Goal: Task Accomplishment & Management: Complete application form

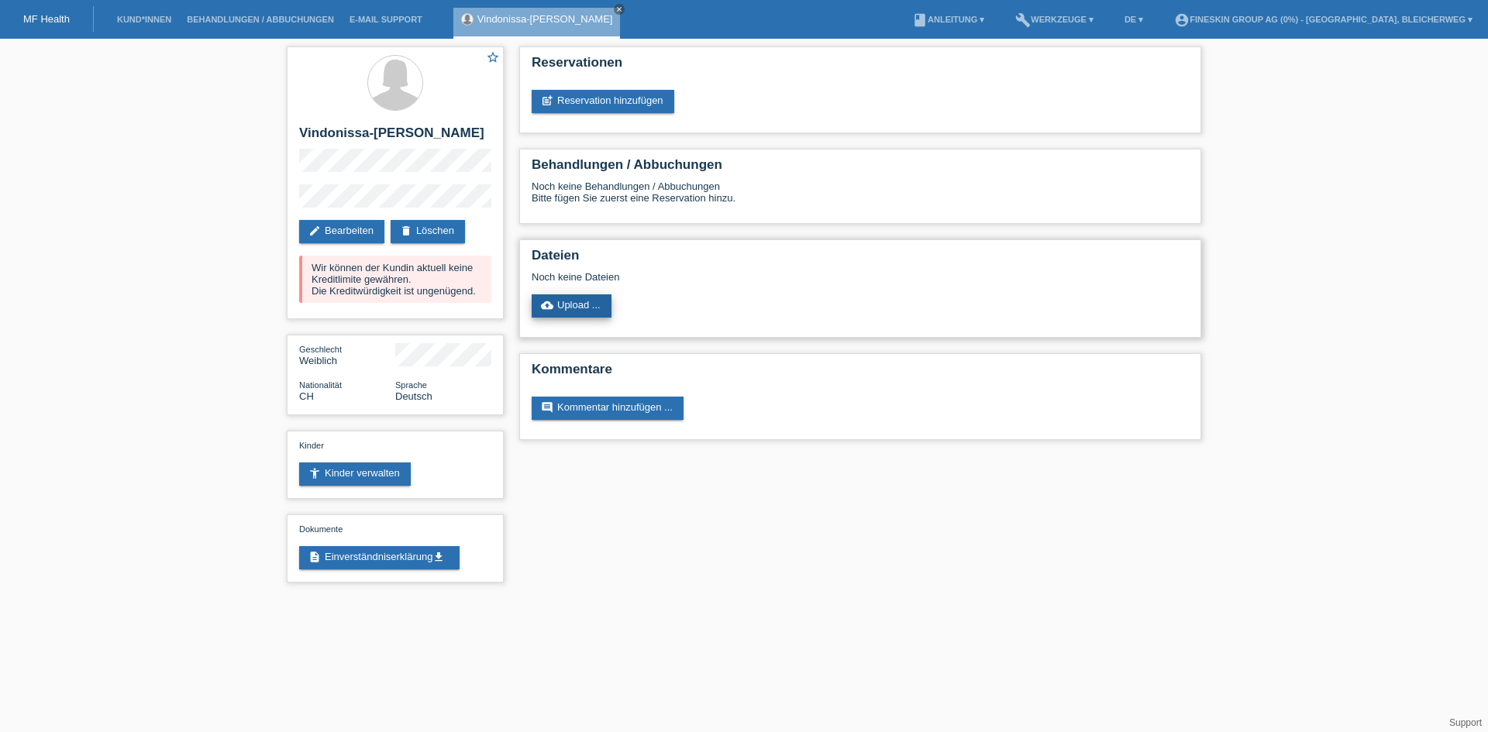
click at [577, 310] on link "cloud_upload Upload ..." at bounding box center [572, 305] width 80 height 23
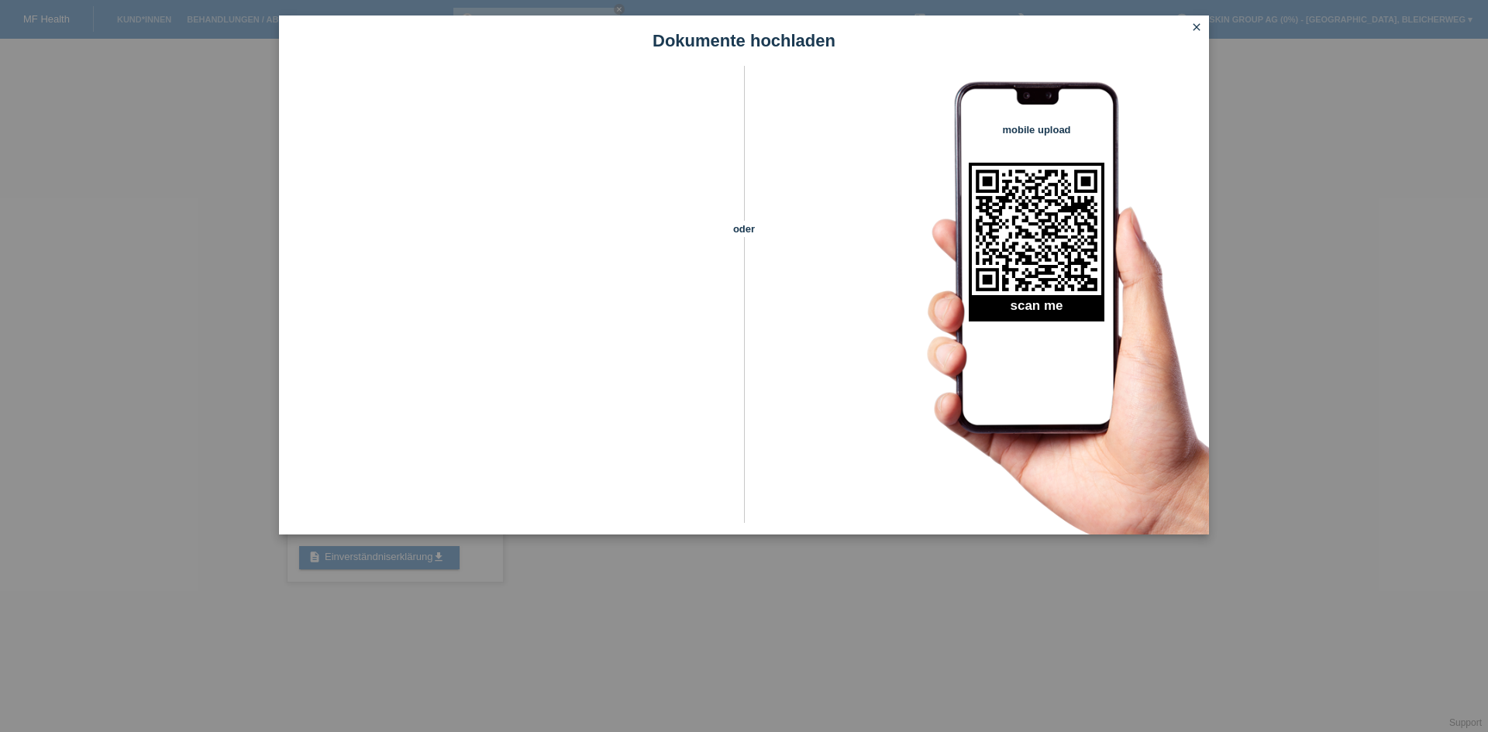
click at [1191, 31] on icon "close" at bounding box center [1196, 27] width 12 height 12
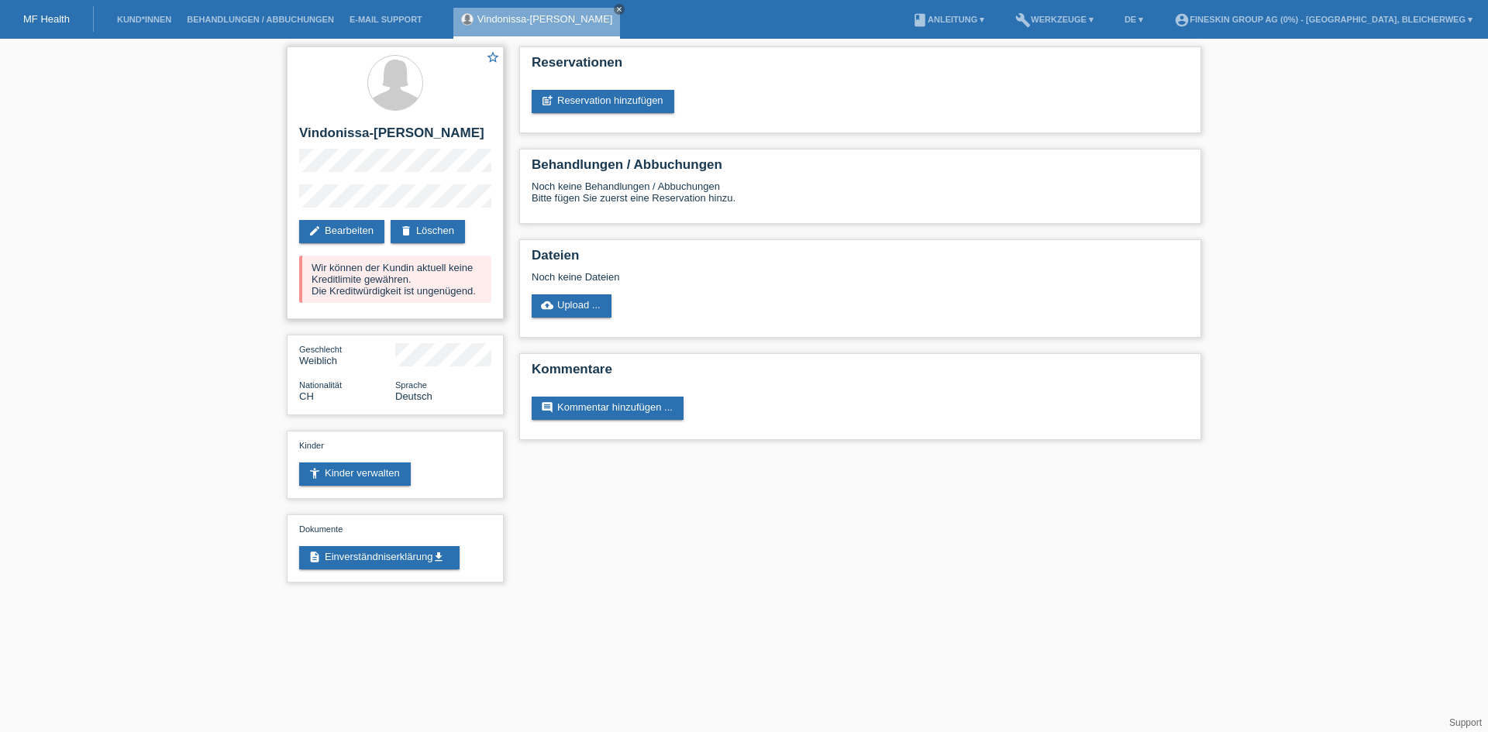
click at [404, 284] on div "Wir können der Kundin aktuell keine Kreditlimite gewähren. Die Kreditwürdigkeit…" at bounding box center [395, 279] width 192 height 47
click at [353, 223] on link "edit Bearbeiten" at bounding box center [341, 231] width 85 height 23
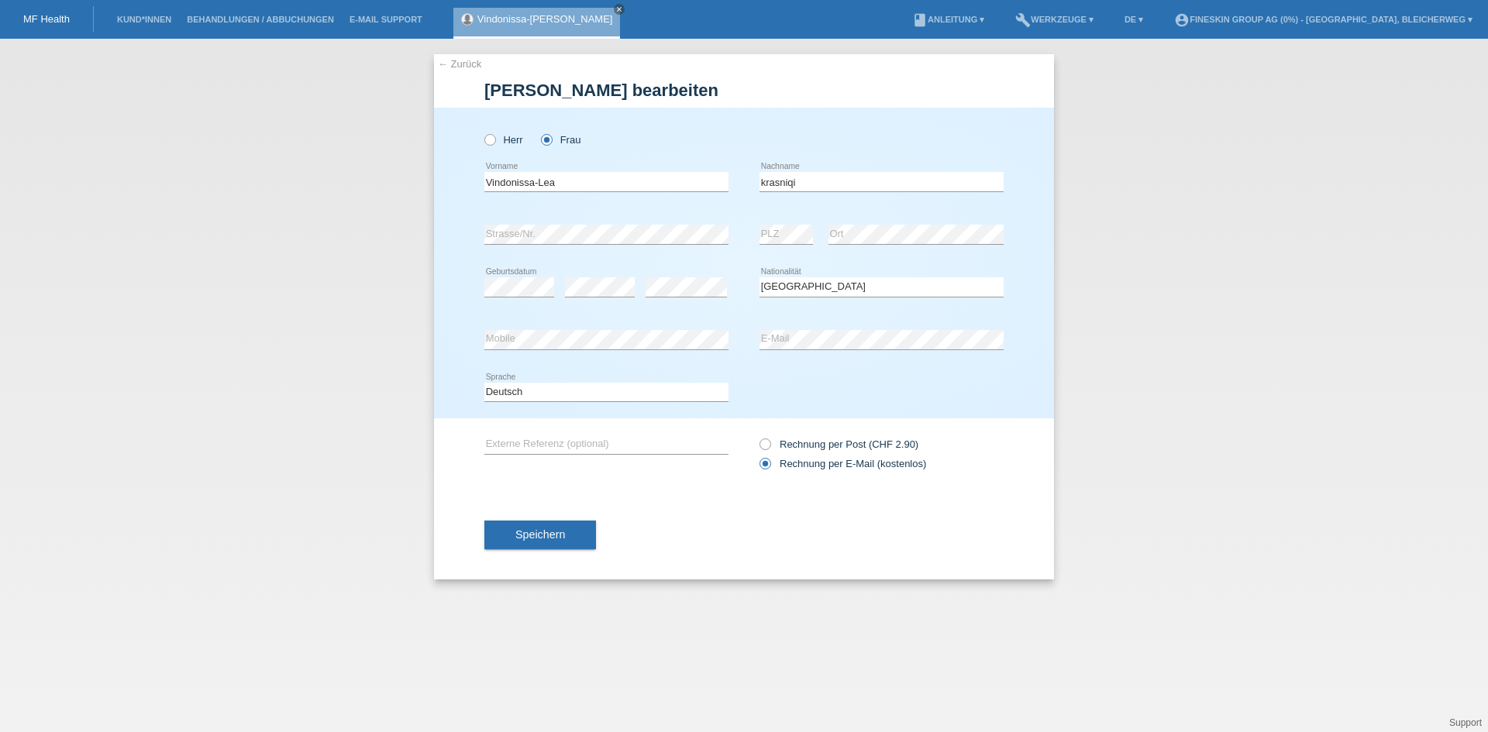
select select "CH"
click at [566, 536] on button "Speichern" at bounding box center [540, 534] width 112 height 29
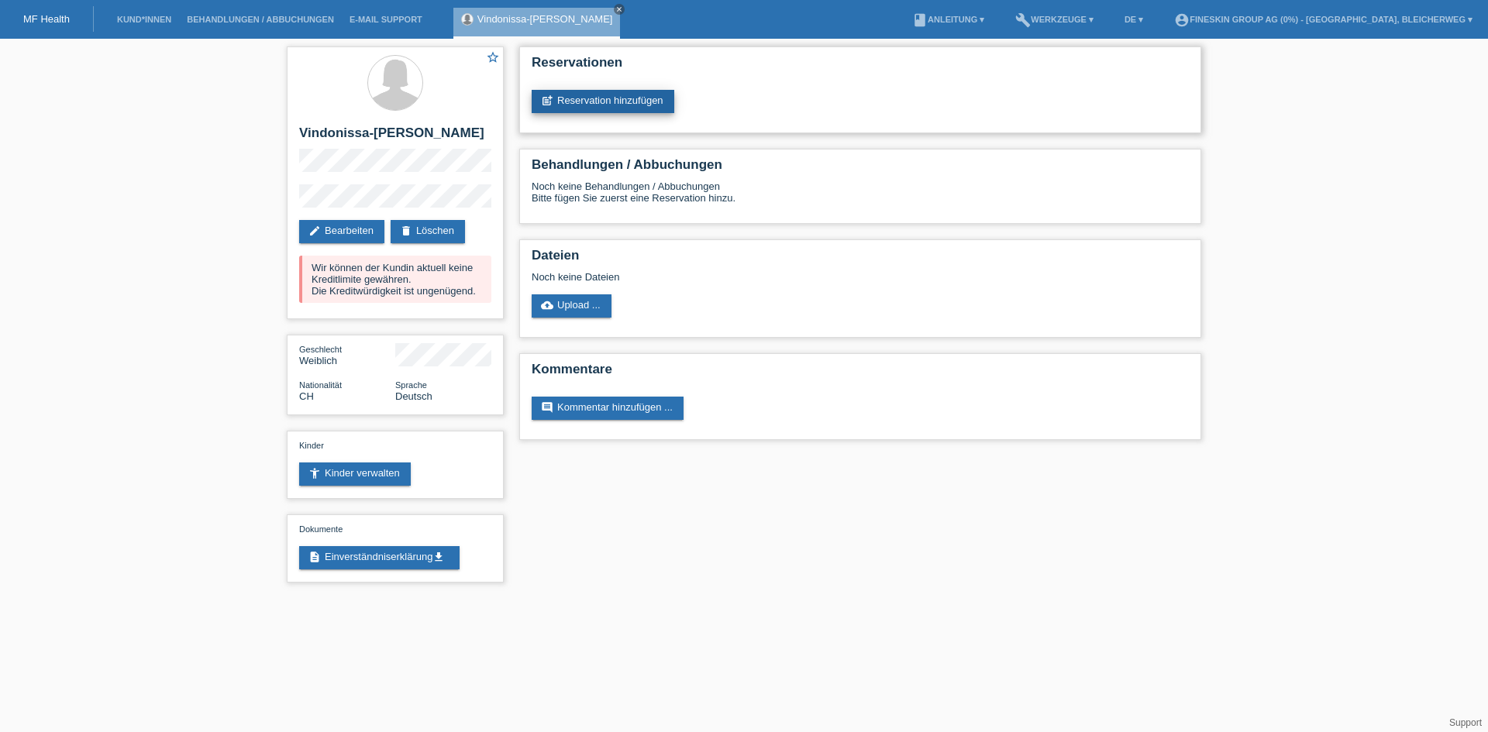
click at [580, 102] on link "post_add Reservation hinzufügen" at bounding box center [603, 101] width 143 height 23
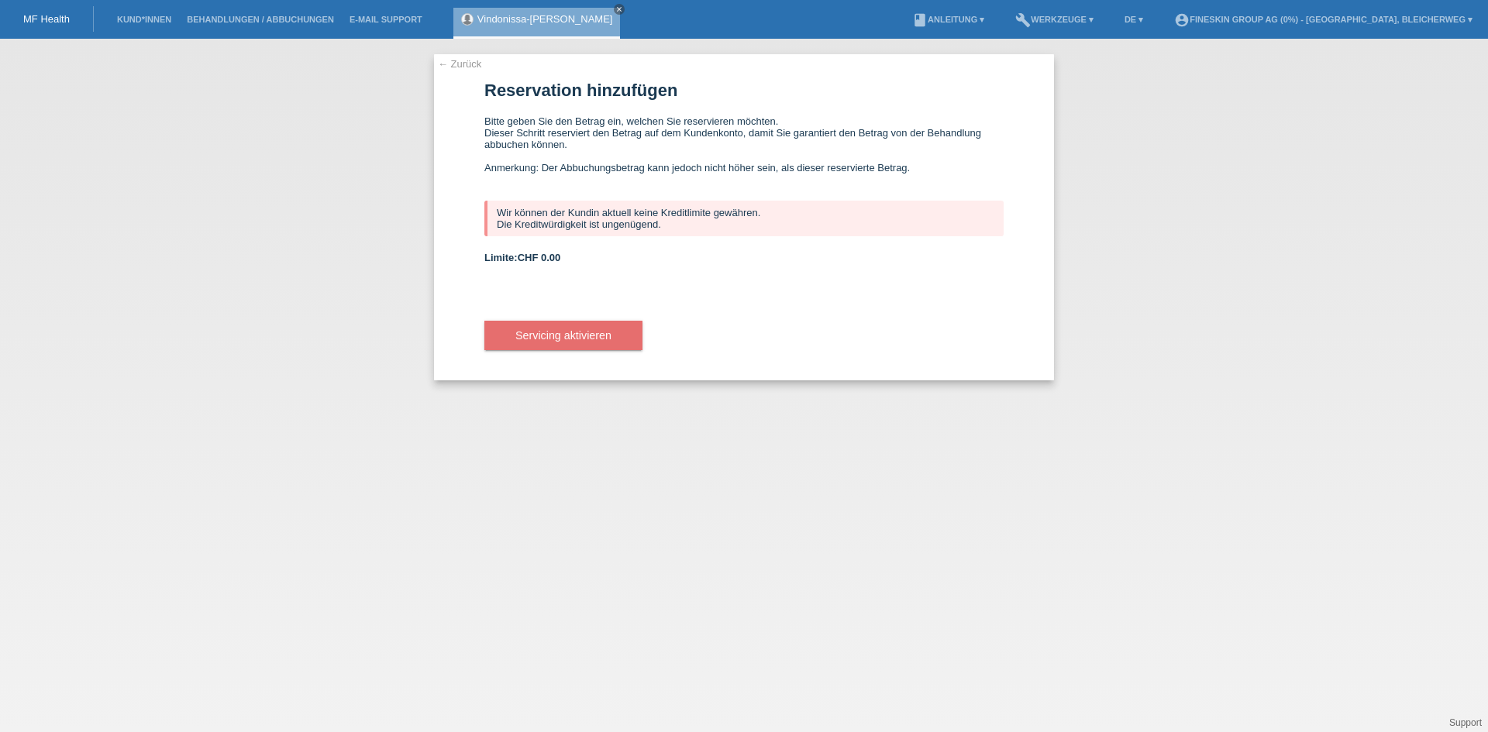
click at [555, 247] on form "Reservation hinzufügen Bitte geben Sie den Betrag ein, welchen Sie reservieren …" at bounding box center [743, 231] width 519 height 300
click at [573, 263] on div "Limite: CHF 0.00" at bounding box center [743, 258] width 519 height 12
click at [607, 201] on div "Wir können der Kundin aktuell keine Kreditlimite gewähren. Die Kreditwürdigkeit…" at bounding box center [743, 219] width 519 height 36
click at [595, 334] on span "Servicing aktivieren" at bounding box center [563, 335] width 96 height 12
click at [596, 332] on span "Servicing aktivieren" at bounding box center [563, 335] width 96 height 12
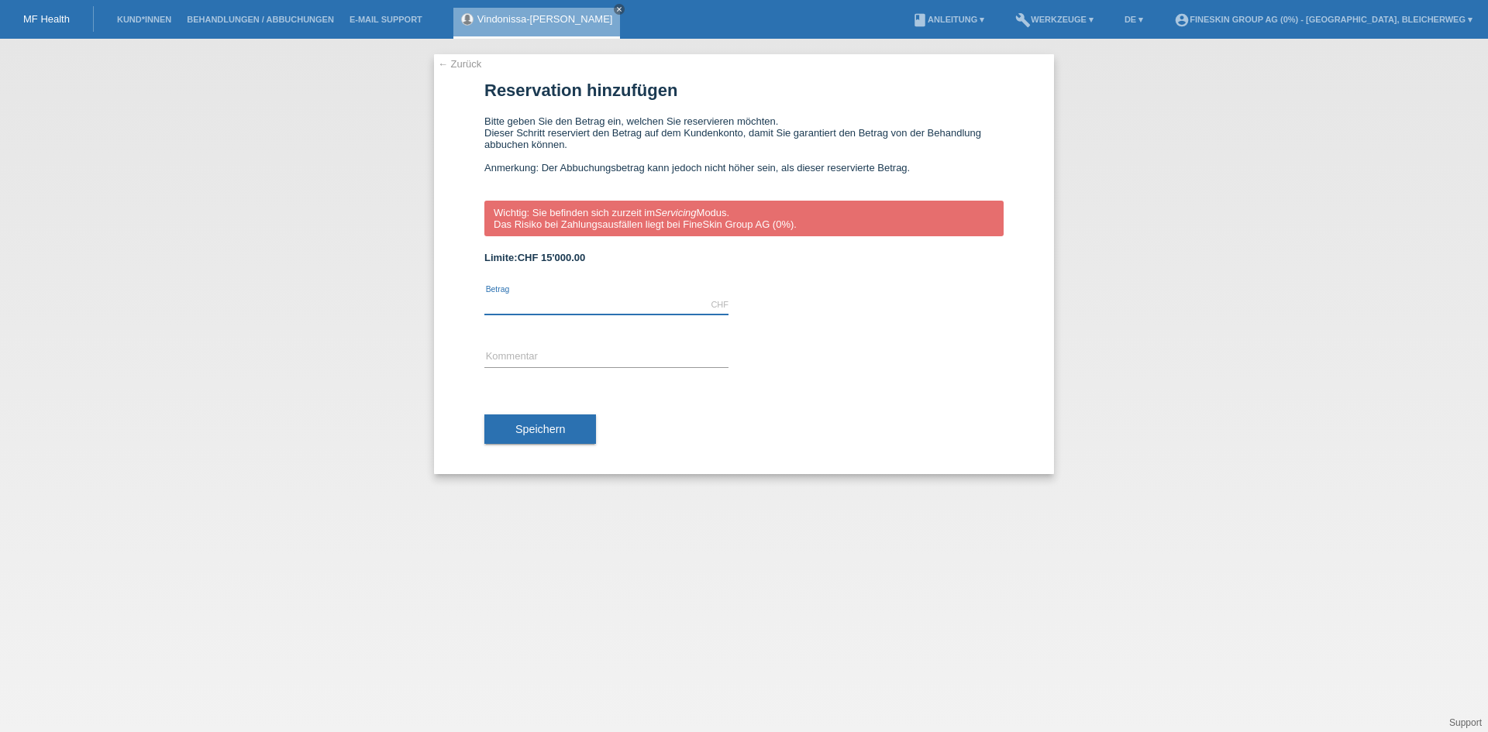
click at [577, 301] on input "text" at bounding box center [606, 304] width 244 height 19
click at [492, 303] on input "34190" at bounding box center [606, 304] width 244 height 19
click at [559, 305] on input "4190" at bounding box center [606, 304] width 244 height 19
type input "4190.00"
click at [552, 360] on input "text" at bounding box center [606, 357] width 244 height 19
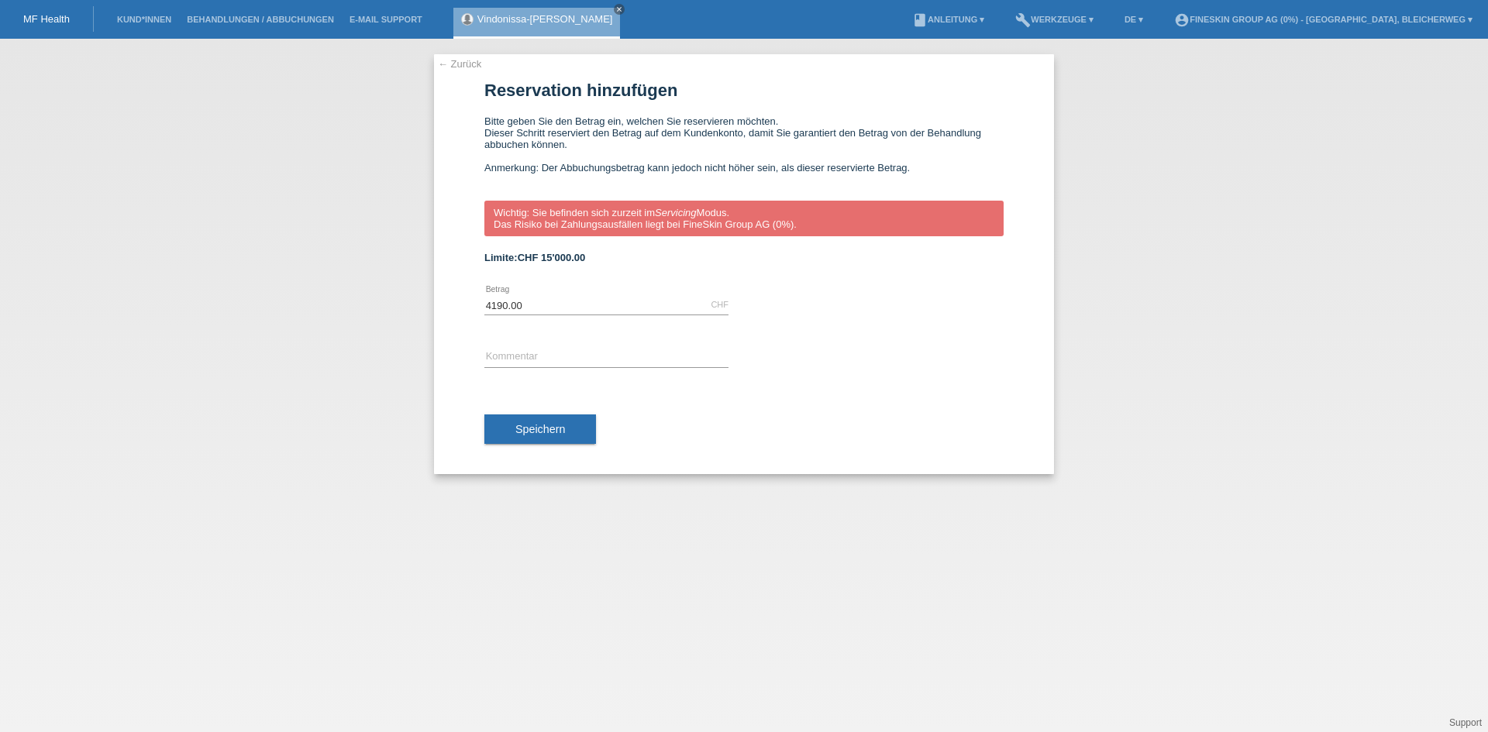
click at [1249, 391] on div "← Zurück Reservation hinzufügen Bitte geben Sie den Betrag ein, welchen Sie res…" at bounding box center [744, 386] width 1488 height 694
click at [453, 61] on link "← Zurück" at bounding box center [459, 64] width 43 height 12
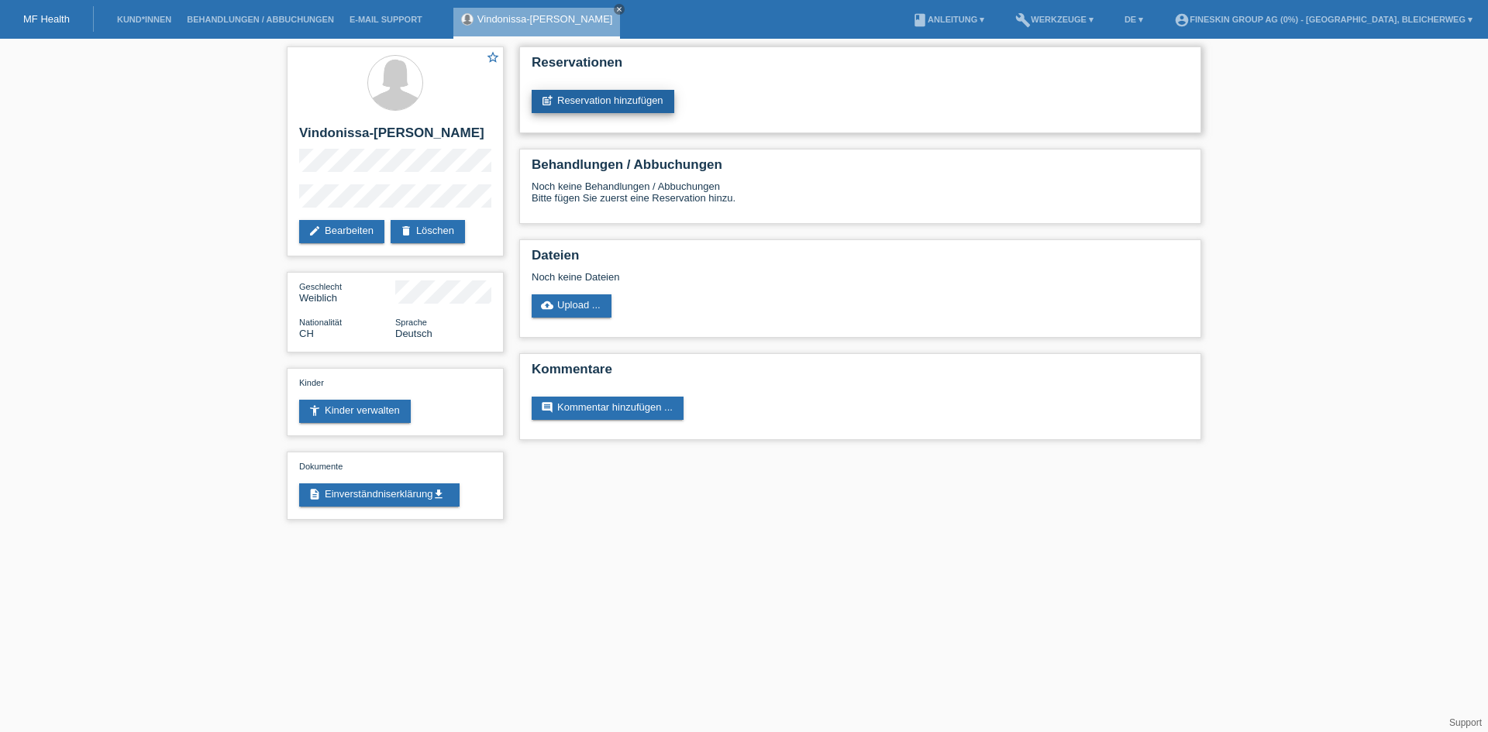
click at [598, 105] on link "post_add Reservation hinzufügen" at bounding box center [603, 101] width 143 height 23
